Goal: Check status: Check status

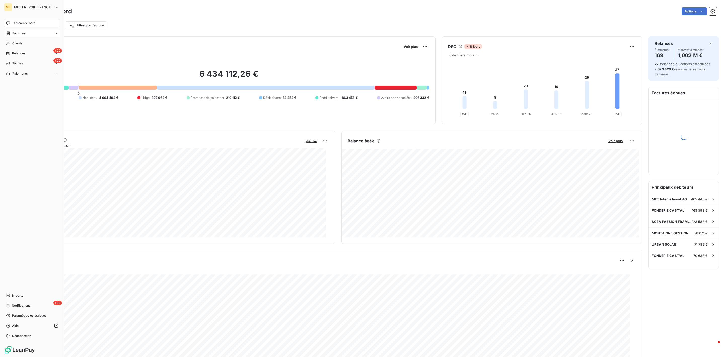
drag, startPoint x: 16, startPoint y: 32, endPoint x: 19, endPoint y: 34, distance: 3.6
click at [16, 32] on span "Factures" at bounding box center [18, 33] width 13 height 5
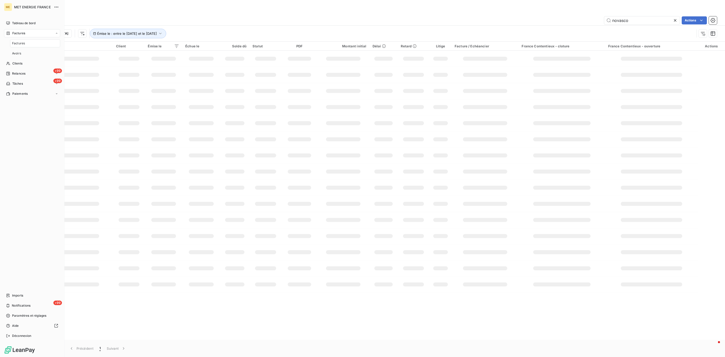
click at [33, 45] on div "Factures" at bounding box center [35, 43] width 50 height 8
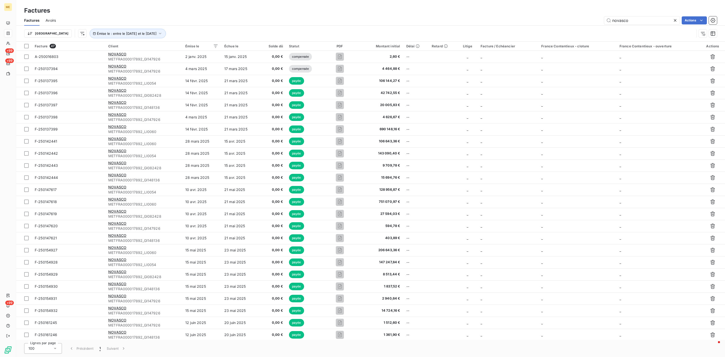
drag, startPoint x: 646, startPoint y: 18, endPoint x: 534, endPoint y: 18, distance: 112.6
click at [534, 18] on div "novasco Actions" at bounding box center [389, 20] width 655 height 8
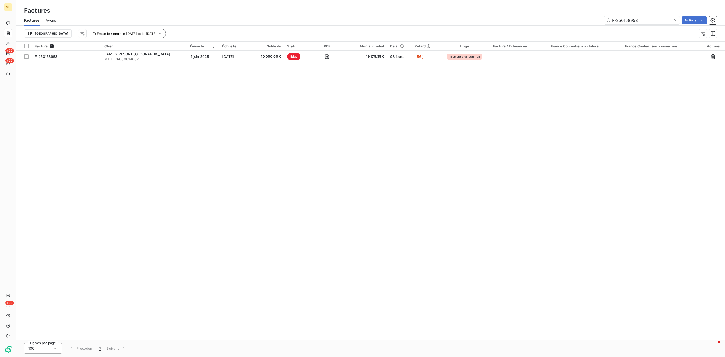
type input "F-250158953"
click at [115, 37] on button "Émise le : entre le [DATE] et le [DATE]" at bounding box center [128, 34] width 76 height 10
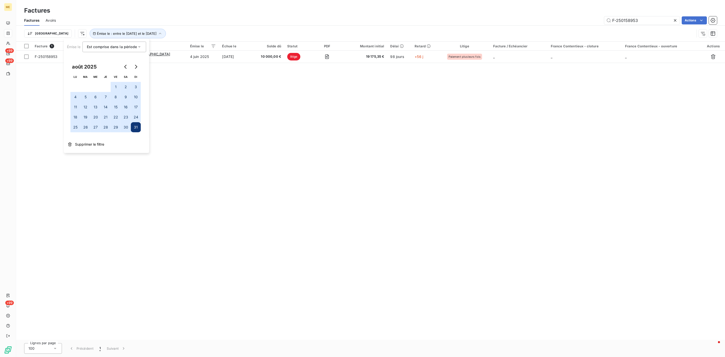
click at [333, 125] on div "Facture 1 Client Émise le Échue le Solde dû Statut PDF Montant initial Délai Re…" at bounding box center [370, 191] width 709 height 298
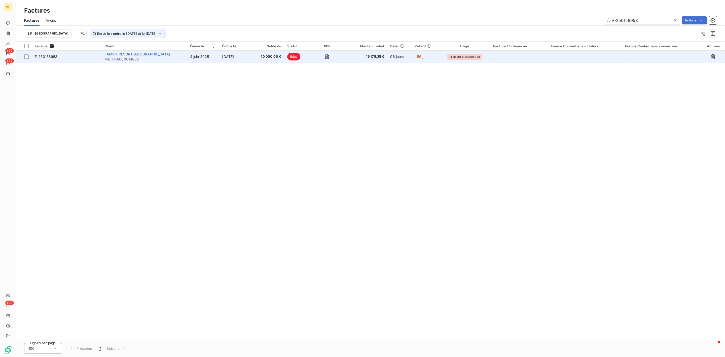
click at [143, 52] on span "FAMILY RESORT [GEOGRAPHIC_DATA]" at bounding box center [137, 54] width 66 height 4
